Goal: Use online tool/utility: Utilize a website feature to perform a specific function

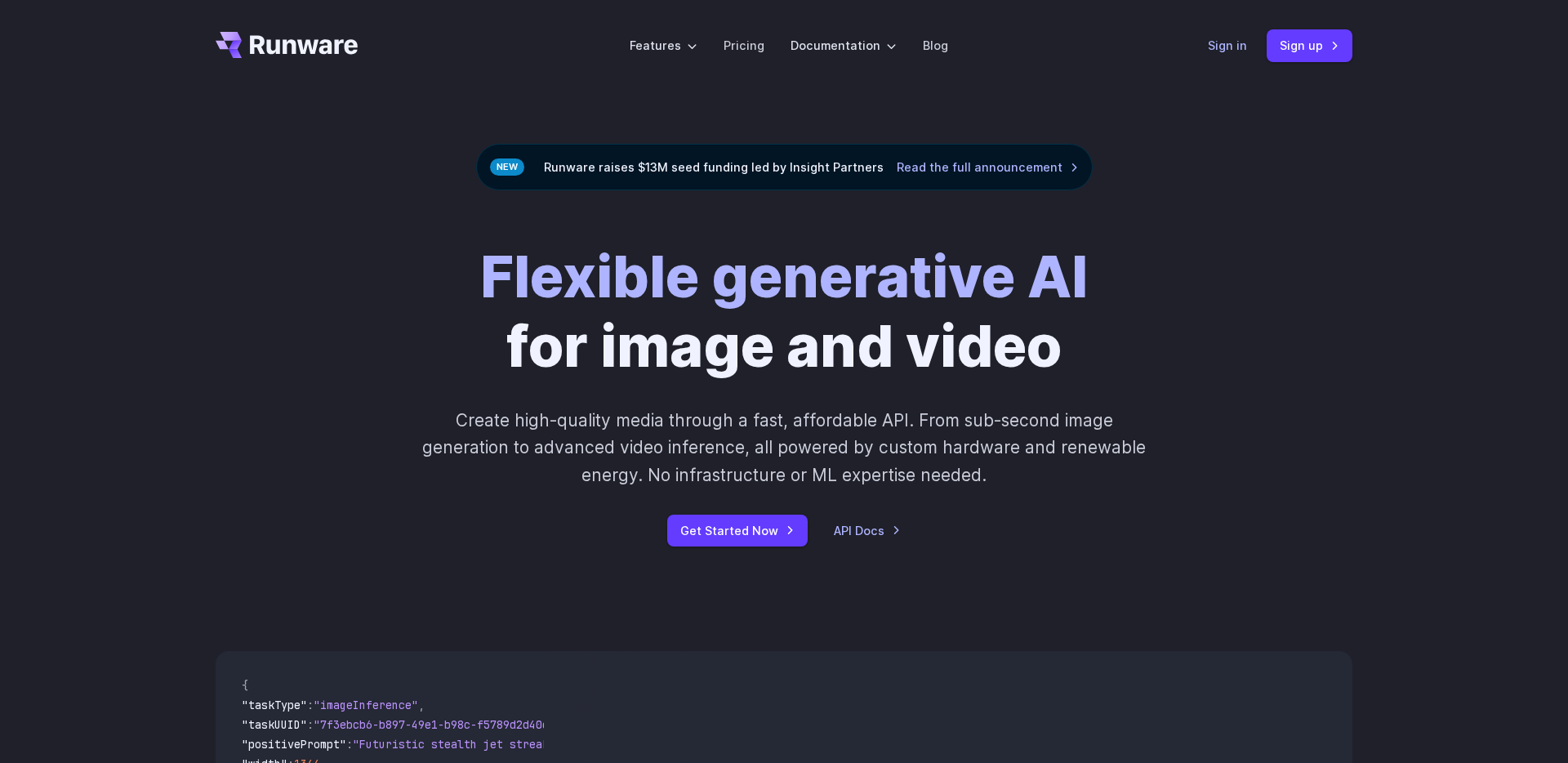
click at [1240, 43] on link "Sign in" at bounding box center [1227, 45] width 40 height 19
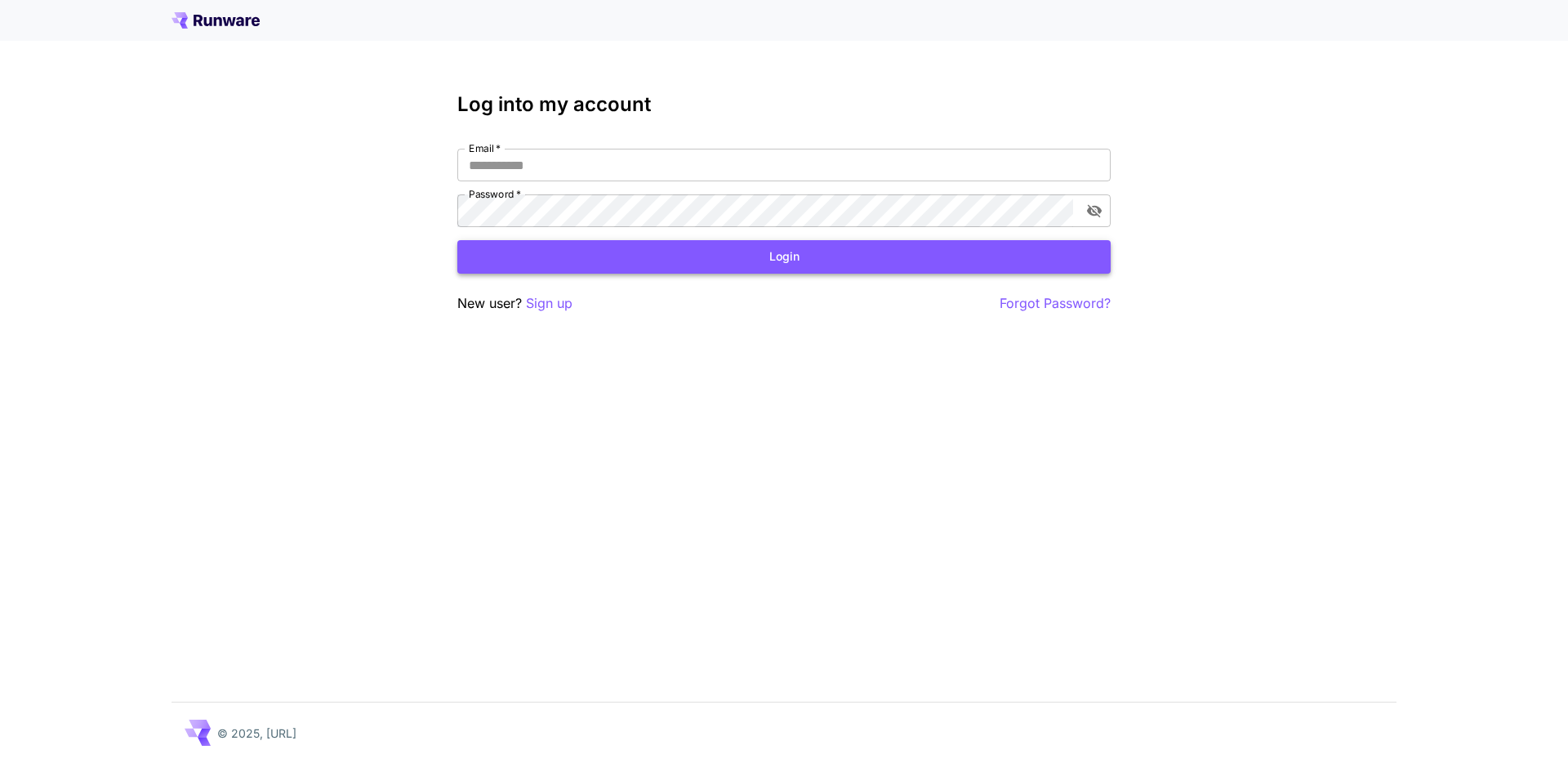
type input "**********"
drag, startPoint x: 866, startPoint y: 256, endPoint x: 856, endPoint y: 149, distance: 107.5
click at [865, 256] on button "Login" at bounding box center [784, 256] width 653 height 33
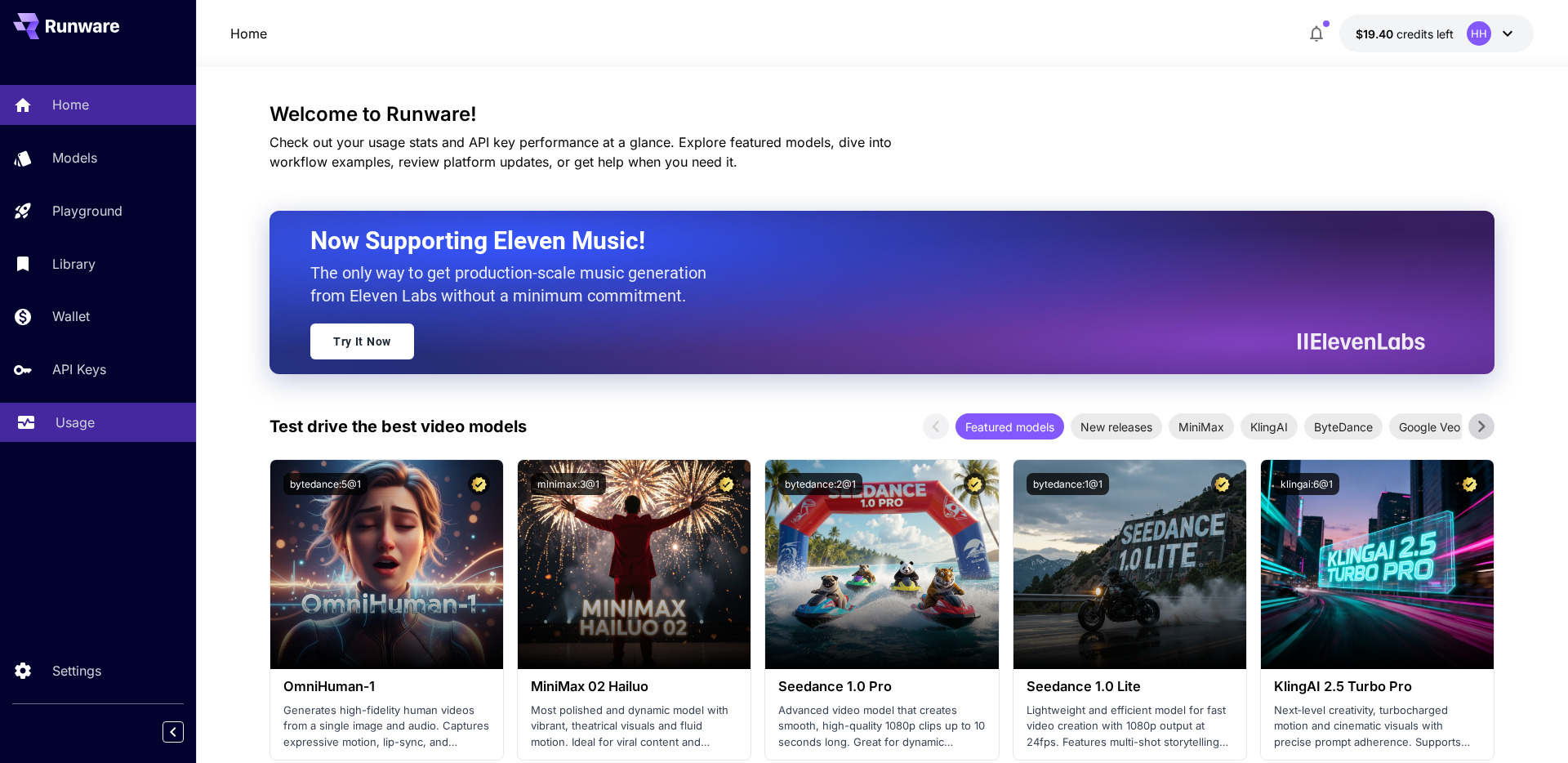
click at [109, 421] on div "Usage" at bounding box center [120, 422] width 128 height 20
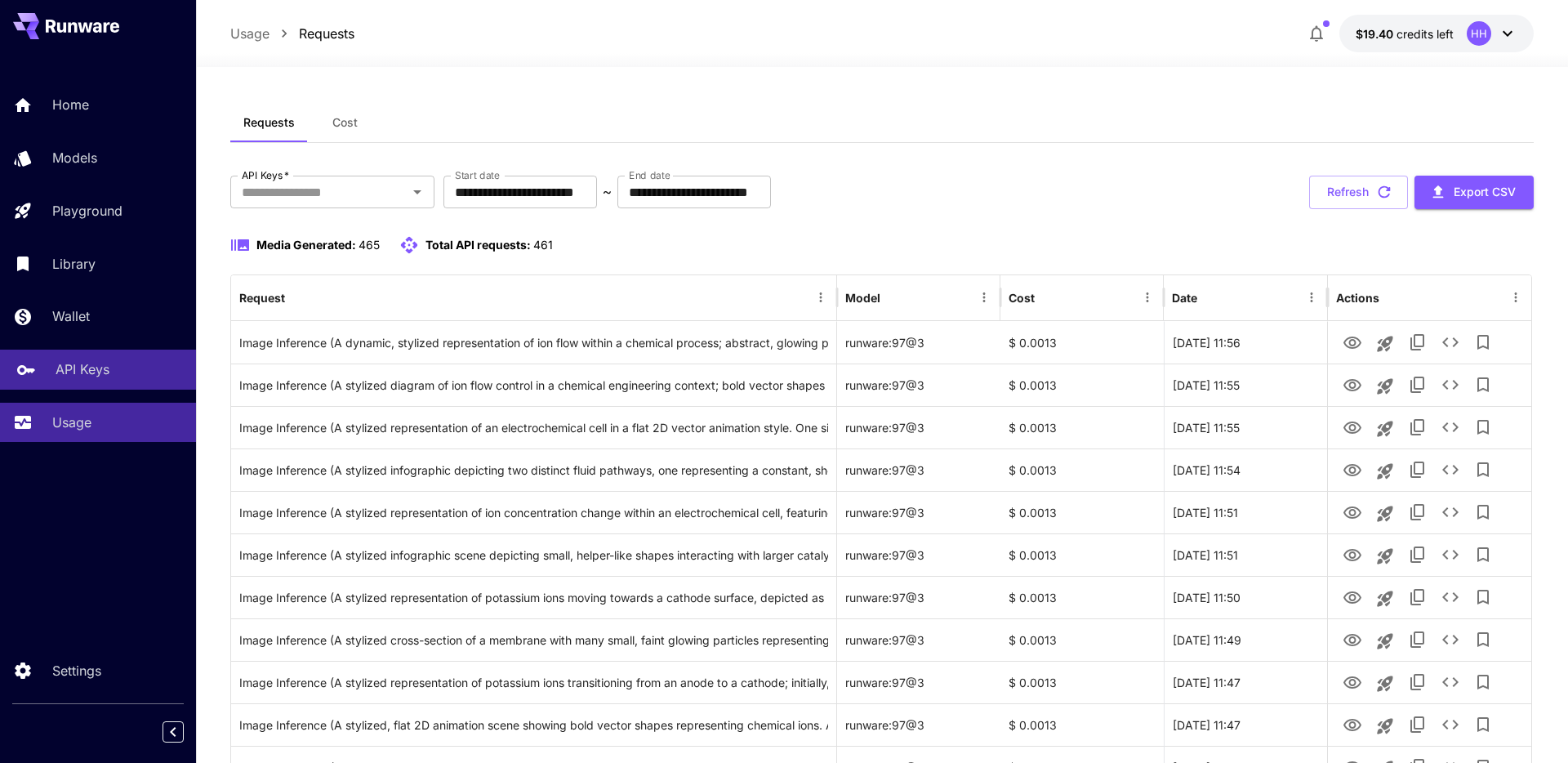
click at [111, 367] on div "API Keys" at bounding box center [120, 369] width 128 height 20
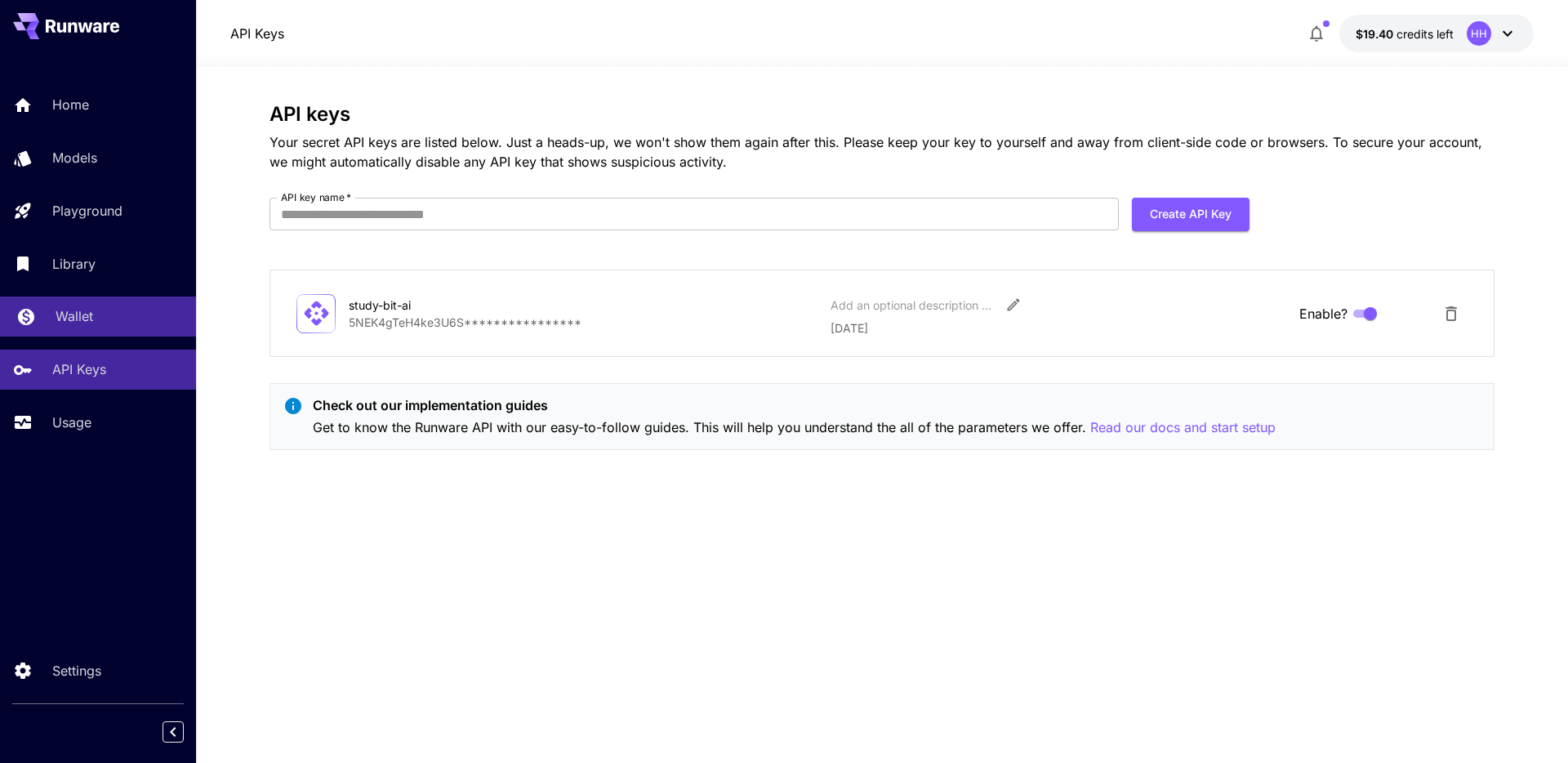
click at [131, 320] on div "Wallet" at bounding box center [120, 316] width 128 height 20
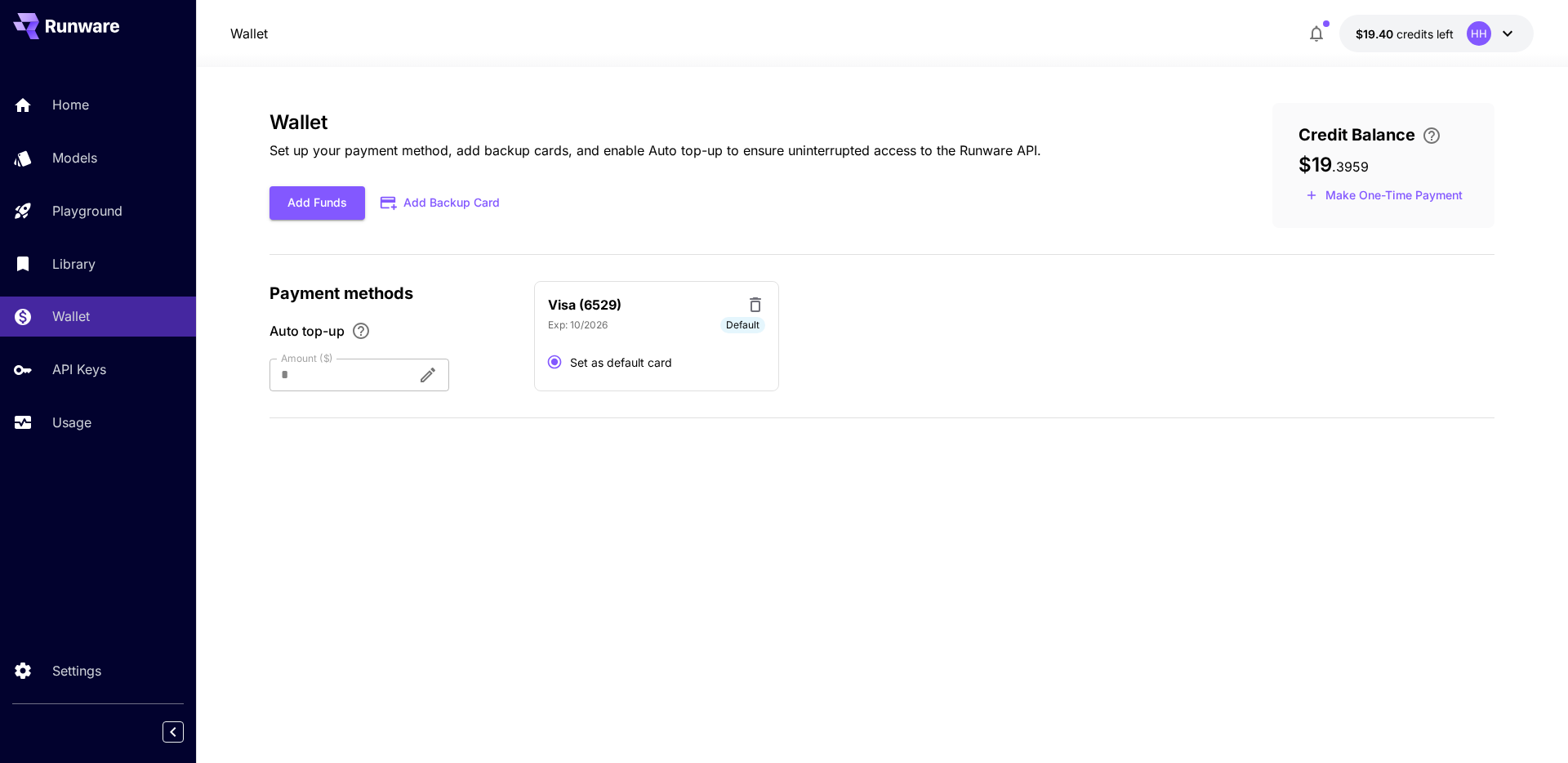
click at [132, 294] on div "Home Models Playground Library Wallet API Keys Usage" at bounding box center [98, 263] width 196 height 357
click at [130, 267] on div "Library" at bounding box center [120, 264] width 128 height 20
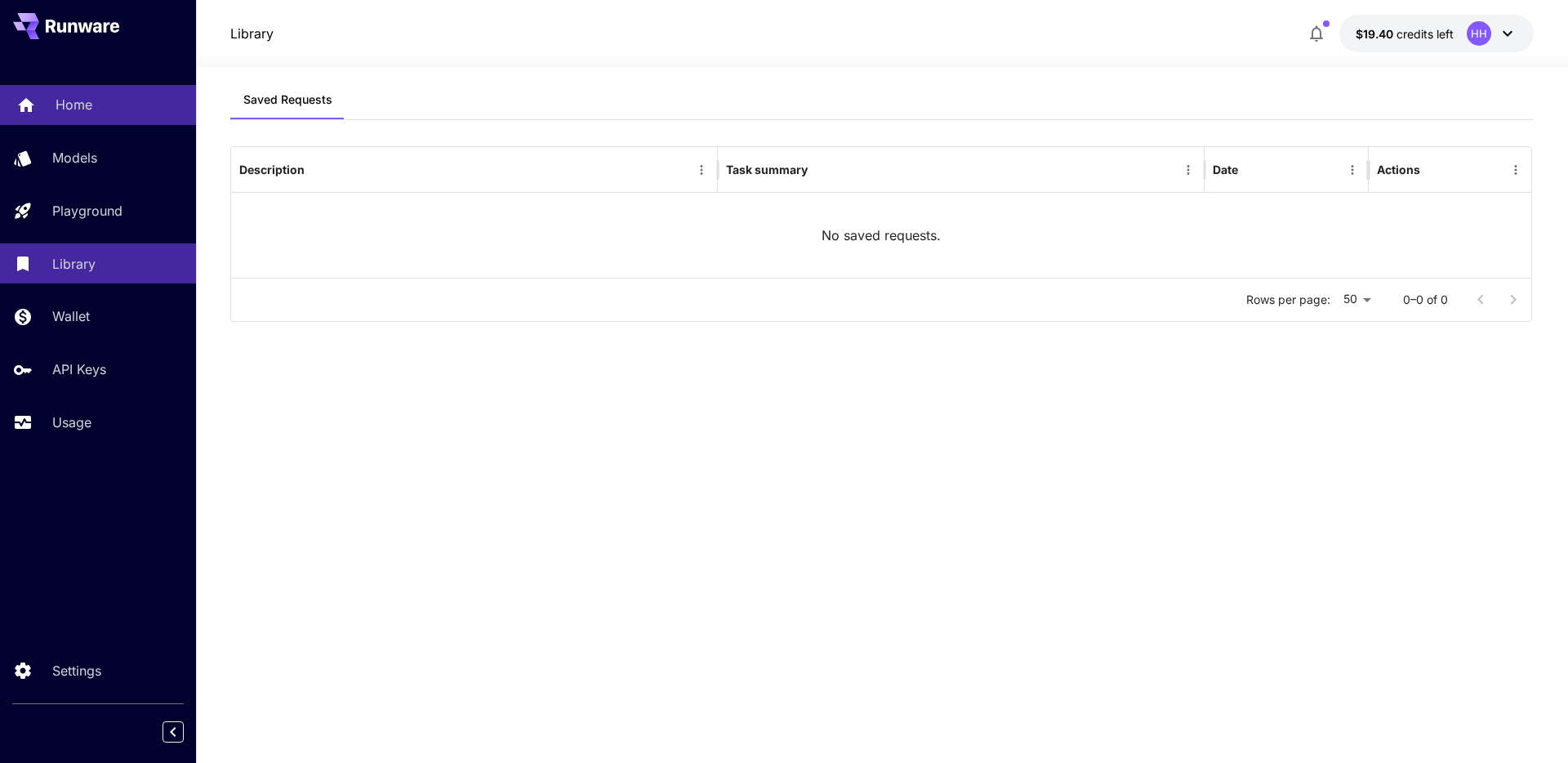
click at [130, 99] on div "Home" at bounding box center [120, 104] width 128 height 20
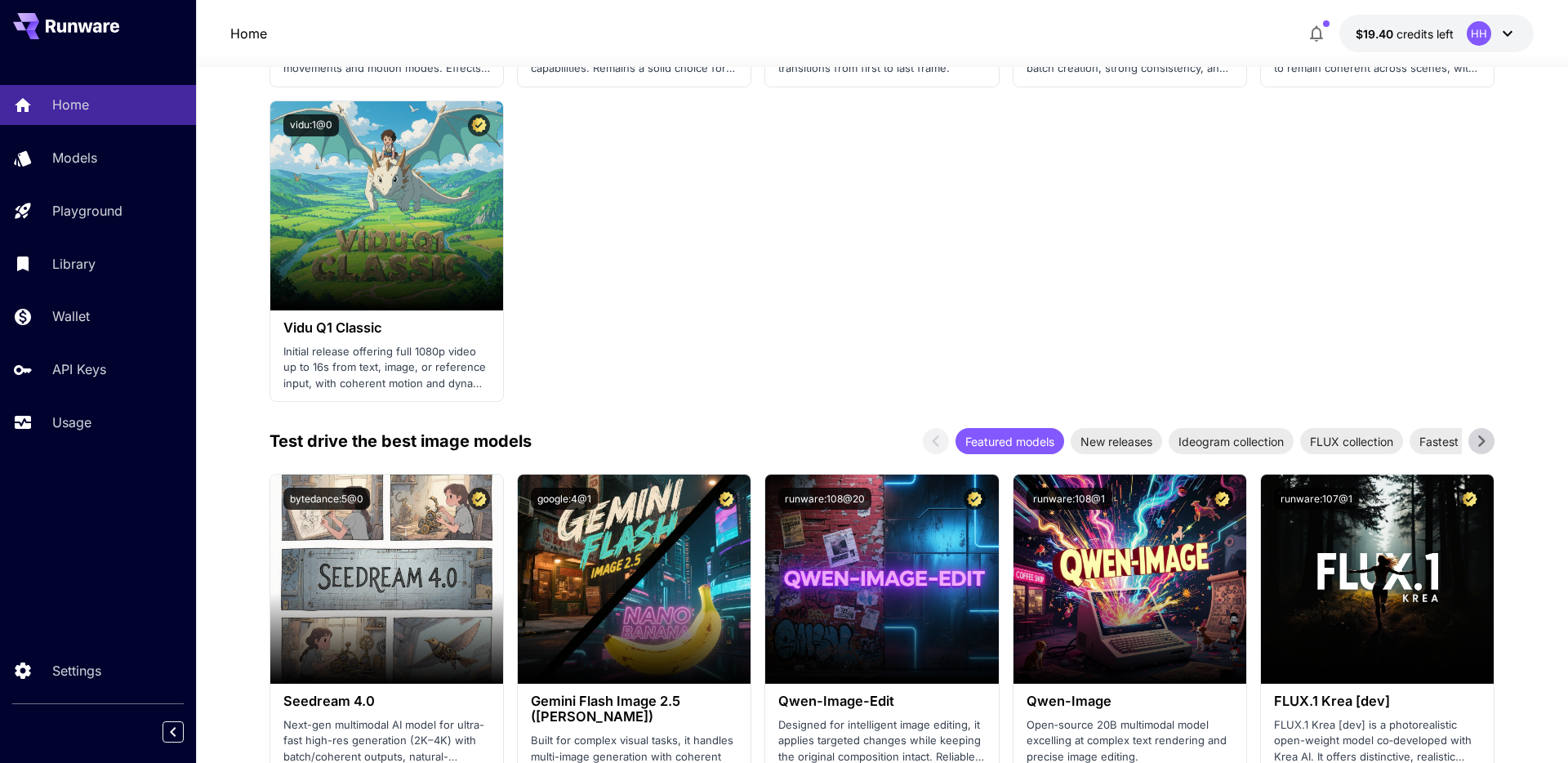
scroll to position [1575, 0]
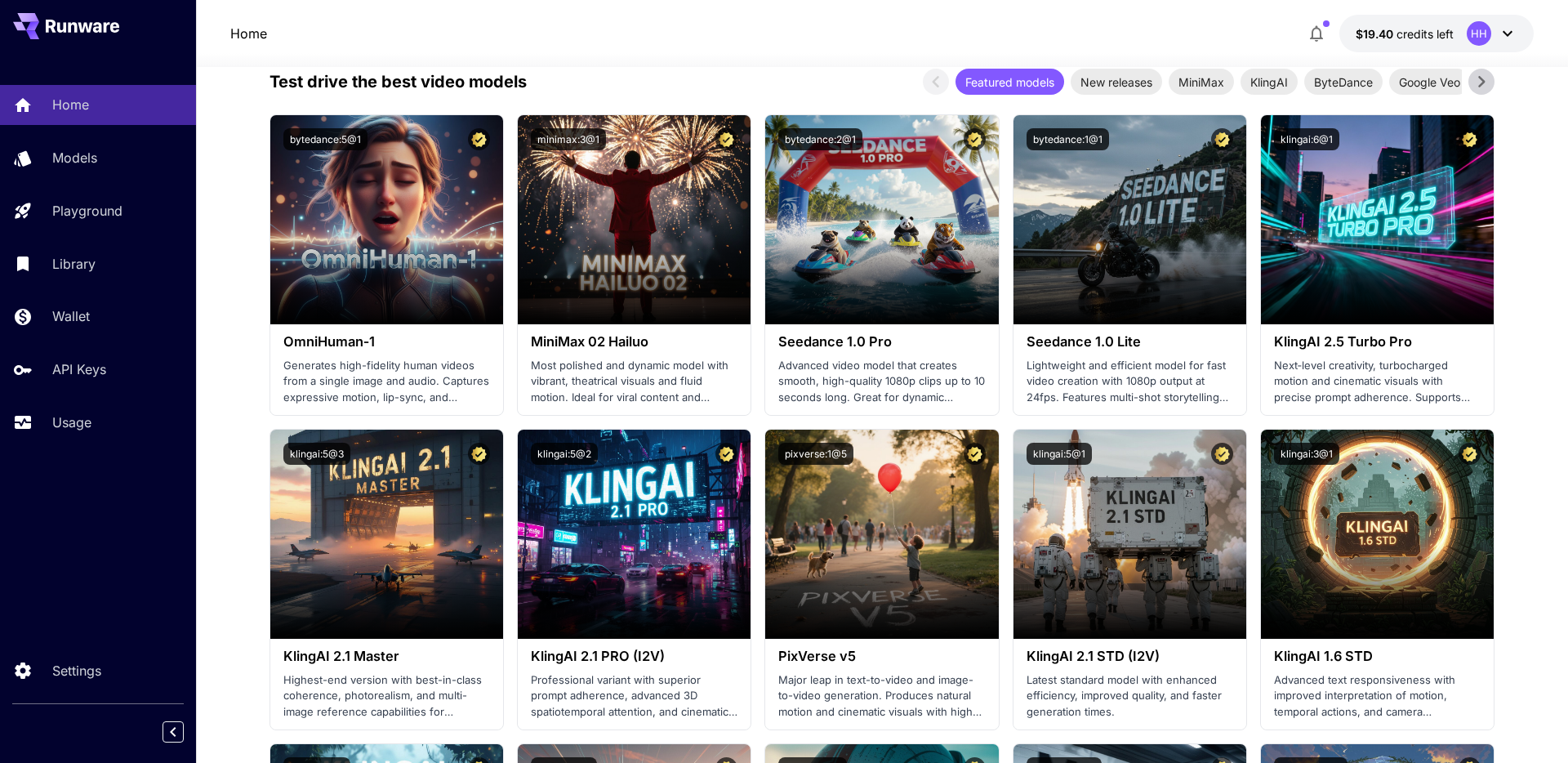
scroll to position [990, 0]
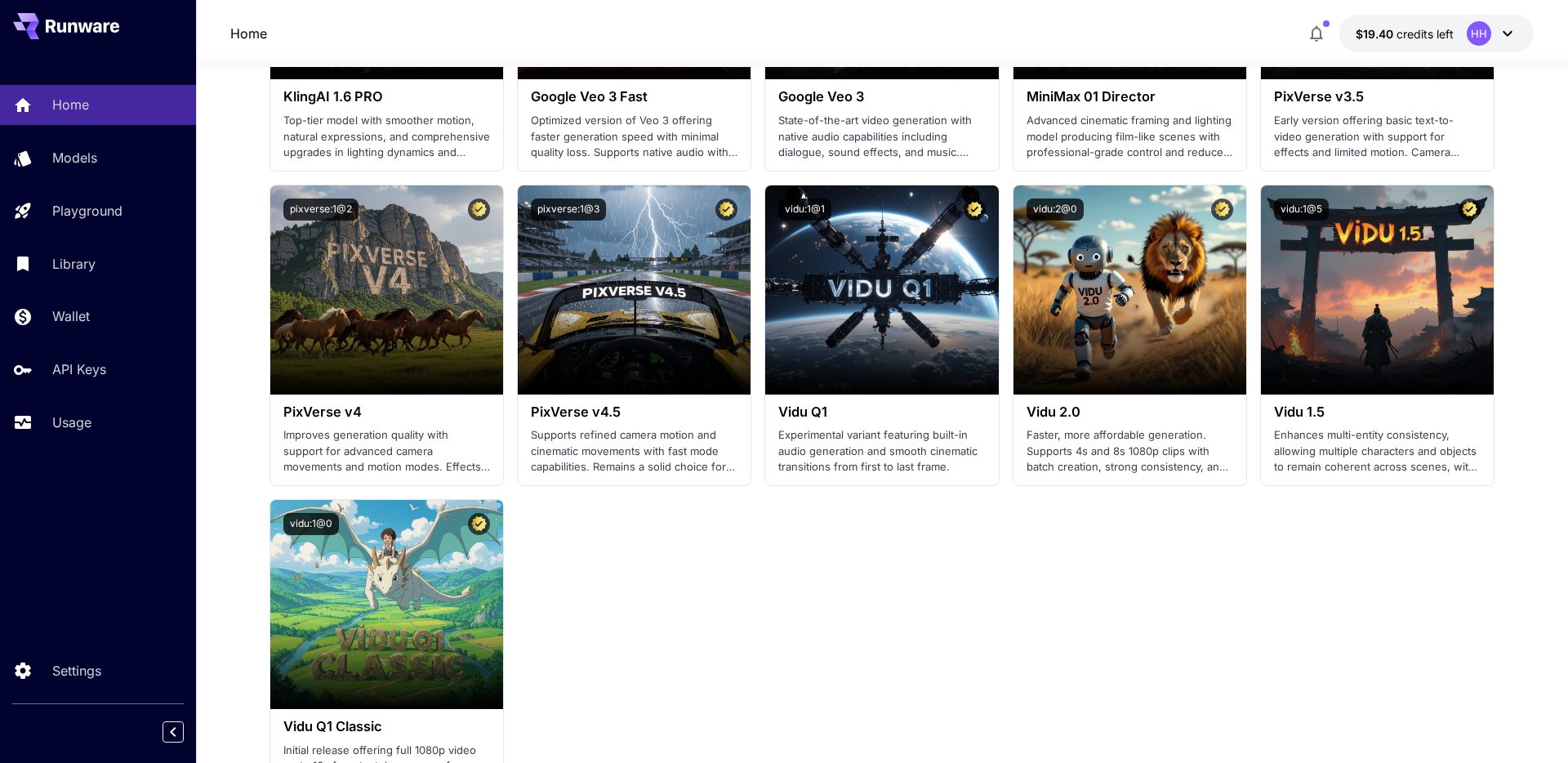
click at [837, 600] on section "Launch in Playground bytedance:5@1 OmniHuman‑1 Generates high-fidelity human vi…" at bounding box center [881, 21] width 1225 height 1560
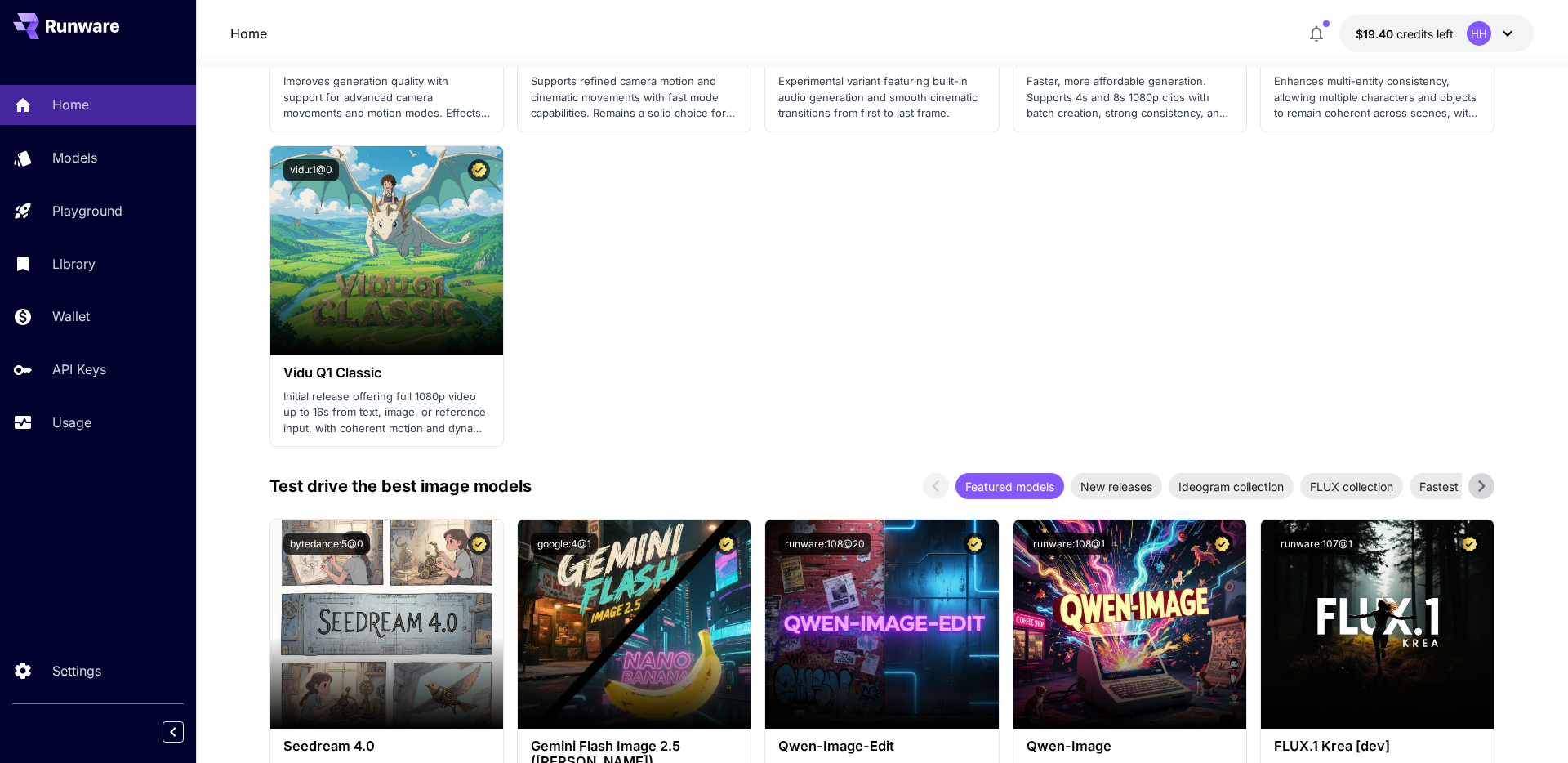
scroll to position [1635, 0]
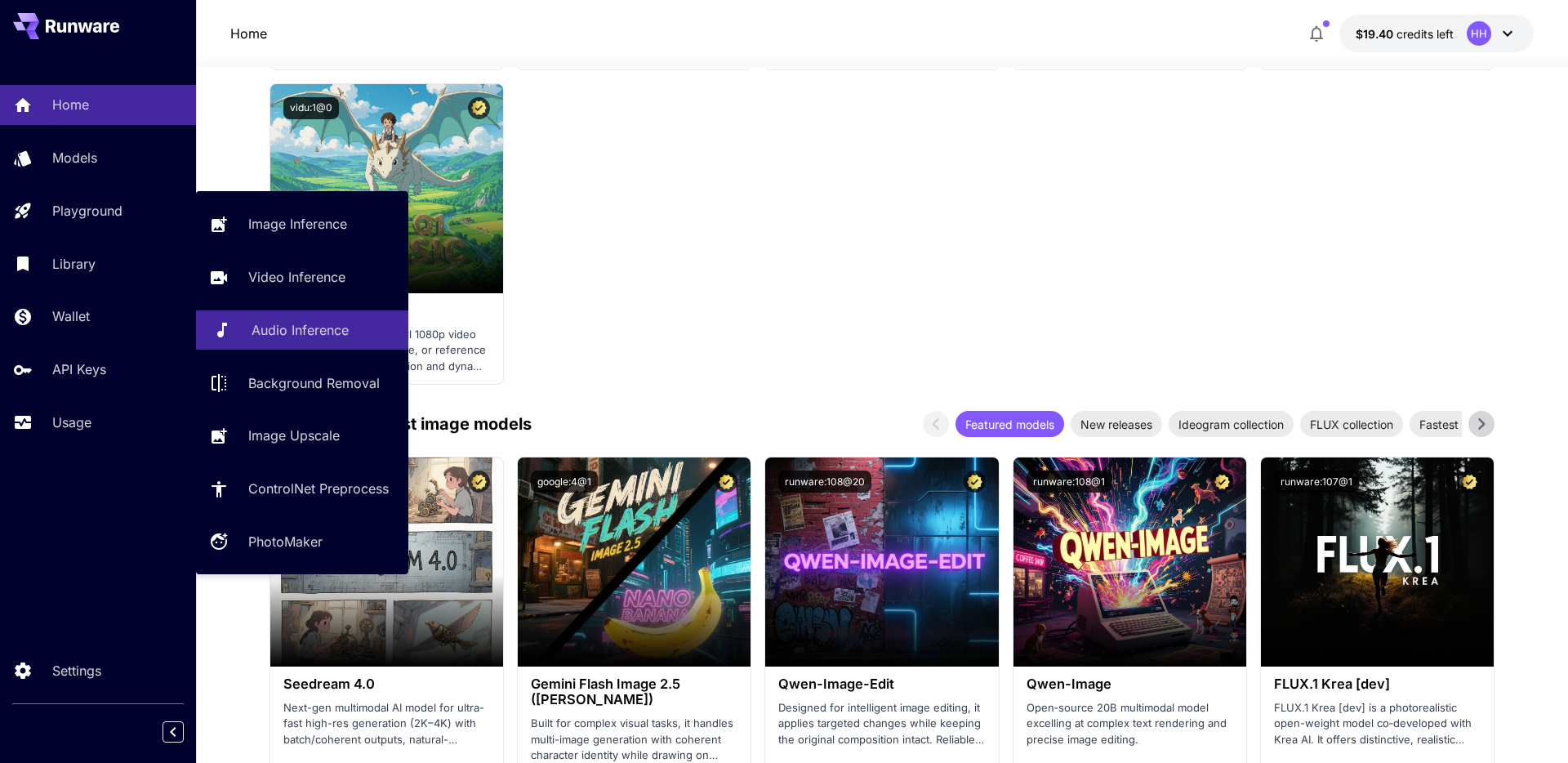
click at [356, 317] on link "Audio Inference" at bounding box center [302, 330] width 212 height 40
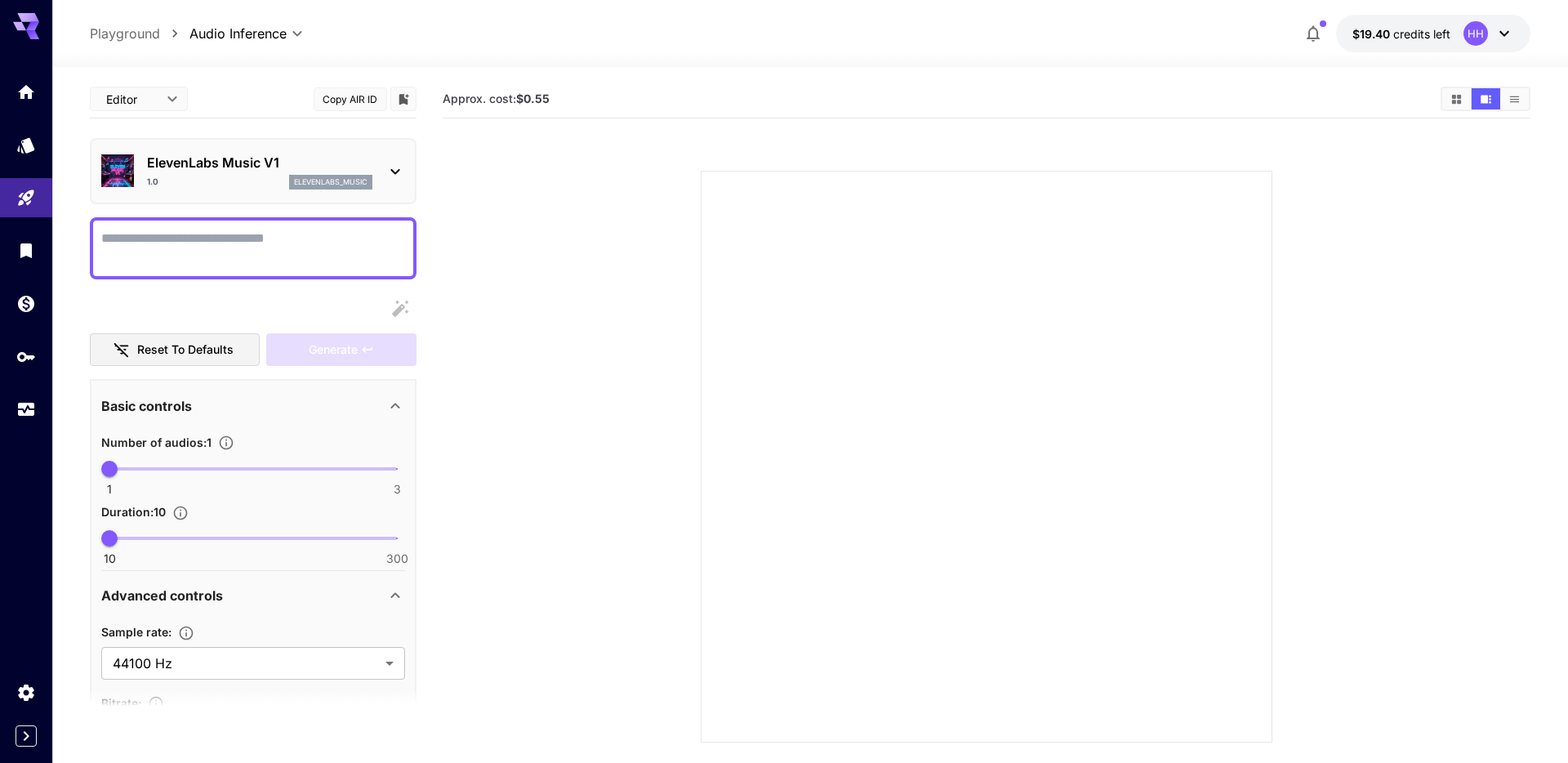
click at [405, 171] on icon at bounding box center [395, 172] width 20 height 20
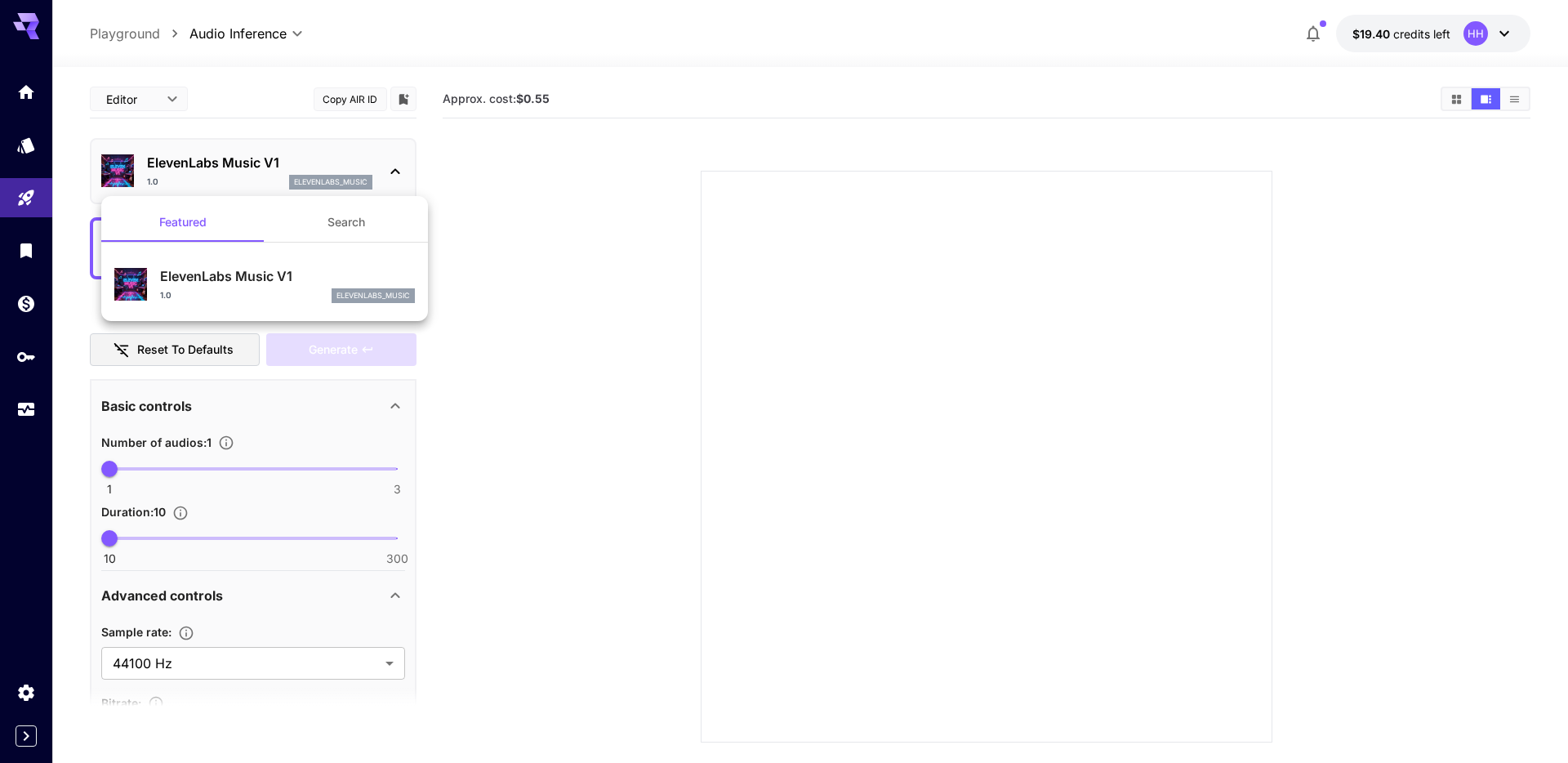
click at [588, 157] on div at bounding box center [784, 381] width 1568 height 763
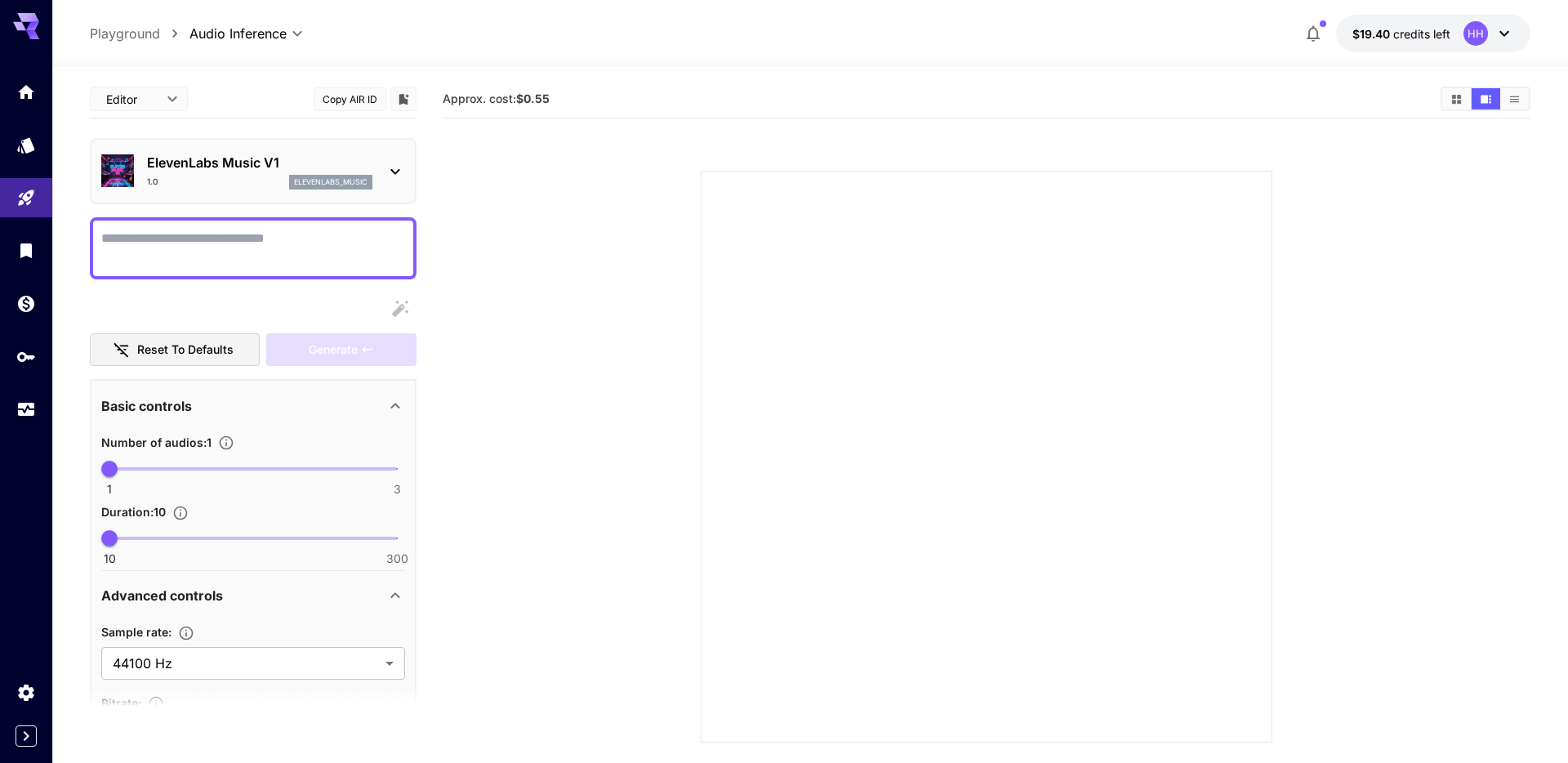
click at [605, 493] on section at bounding box center [986, 437] width 941 height 611
click at [40, 308] on link at bounding box center [26, 303] width 52 height 40
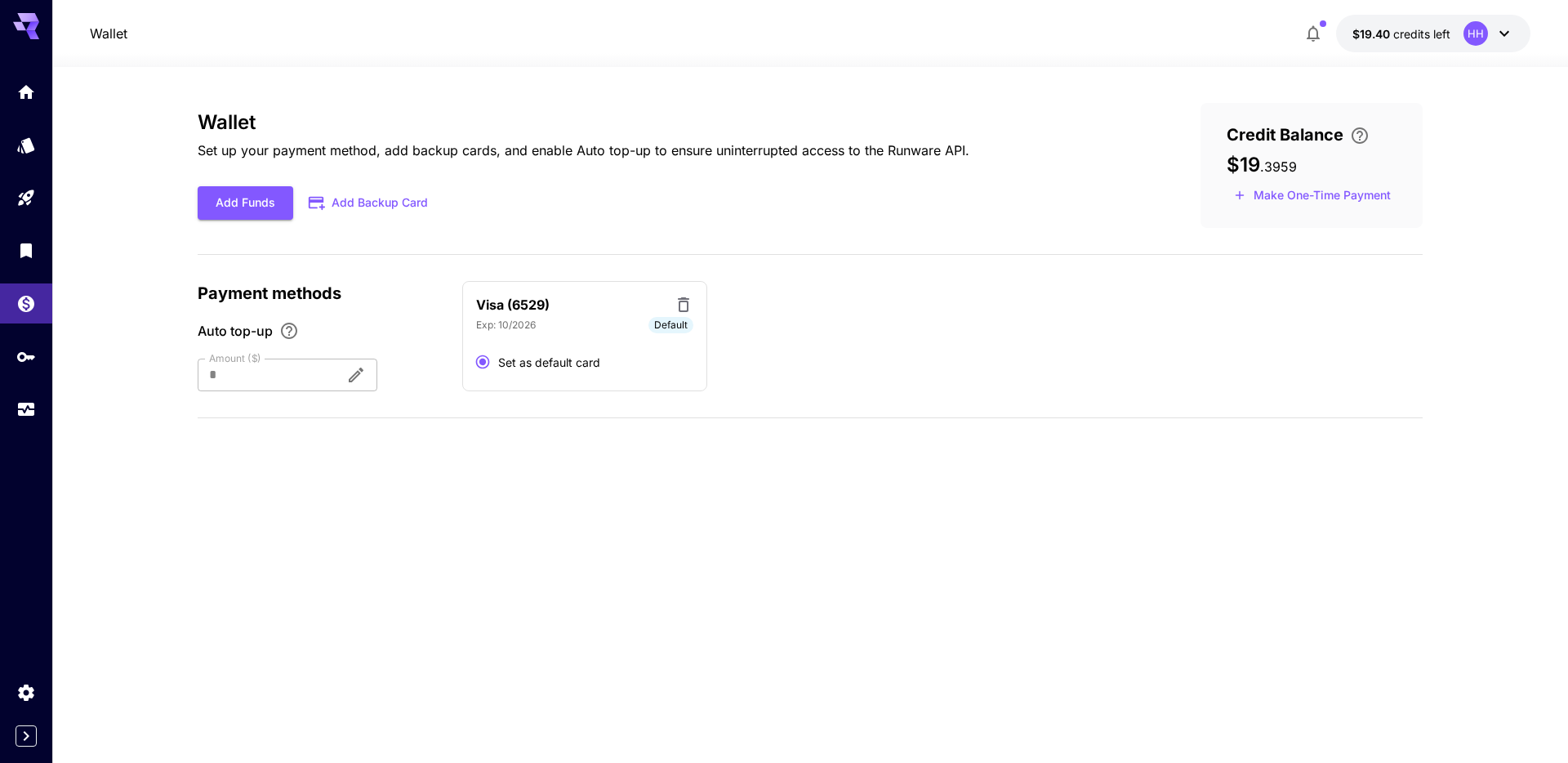
click at [1006, 329] on div "Visa (6529) Exp: 10/2026 Default Set as default card" at bounding box center [942, 337] width 961 height 111
